Goal: Book appointment/travel/reservation

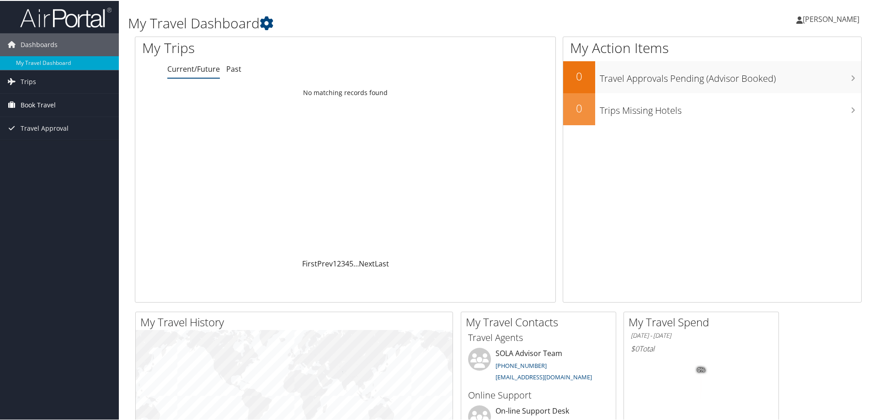
click at [47, 105] on span "Book Travel" at bounding box center [38, 104] width 35 height 23
click at [81, 152] on link "Book/Manage Online Trips" at bounding box center [59, 150] width 119 height 14
